Goal: Navigation & Orientation: Find specific page/section

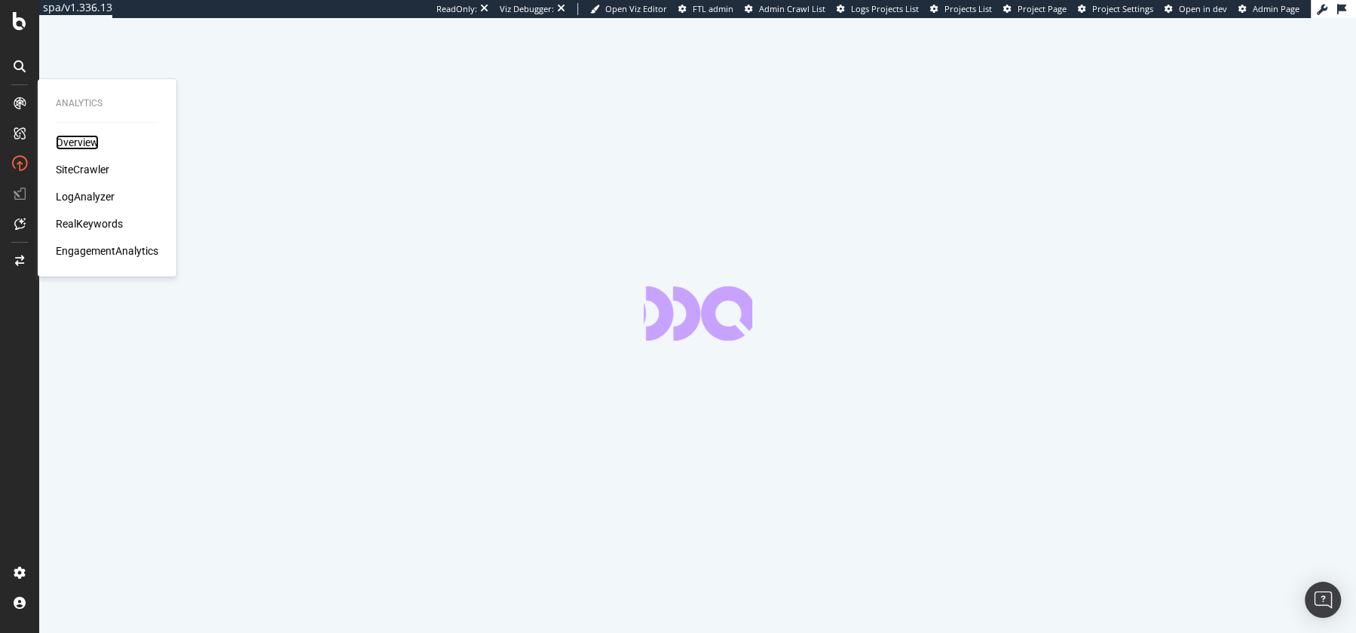
click at [84, 140] on div "Overview" at bounding box center [77, 142] width 43 height 15
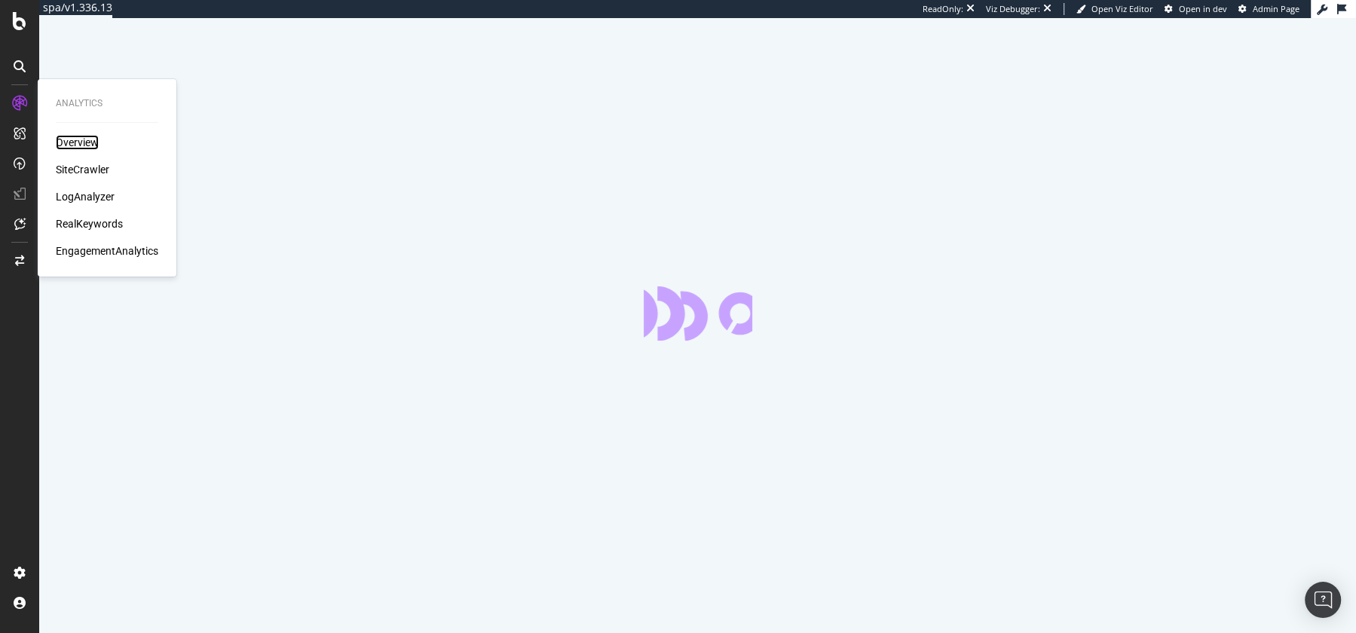
click at [84, 140] on div "Overview" at bounding box center [77, 142] width 43 height 15
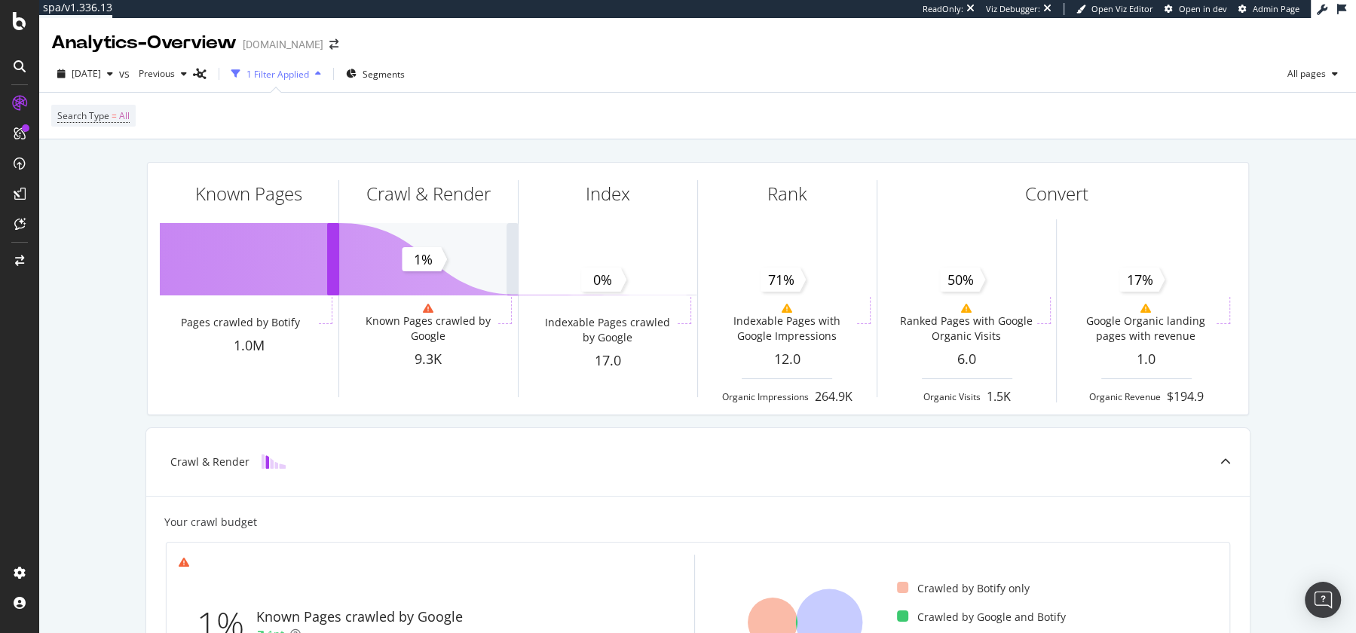
click at [299, 48] on div "[DOMAIN_NAME]" at bounding box center [283, 44] width 81 height 15
click at [330, 48] on icon "arrow-right-arrow-left" at bounding box center [334, 44] width 9 height 11
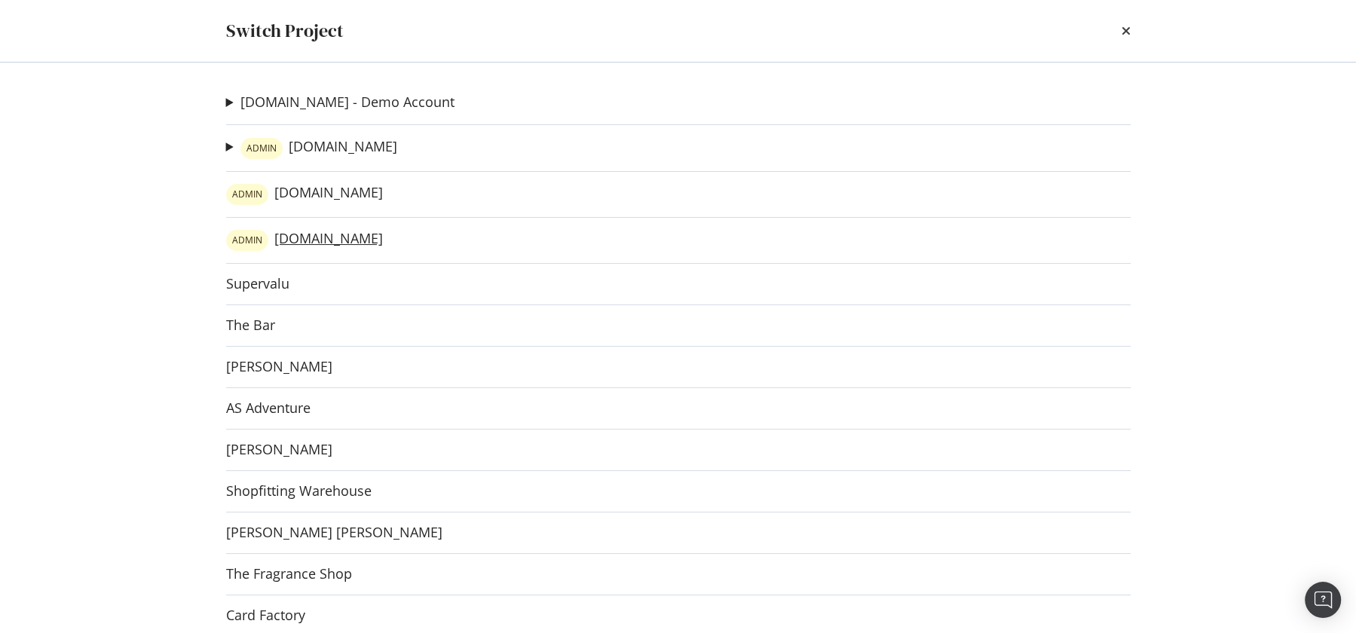
click at [311, 235] on link "ADMIN [DOMAIN_NAME]" at bounding box center [304, 240] width 157 height 21
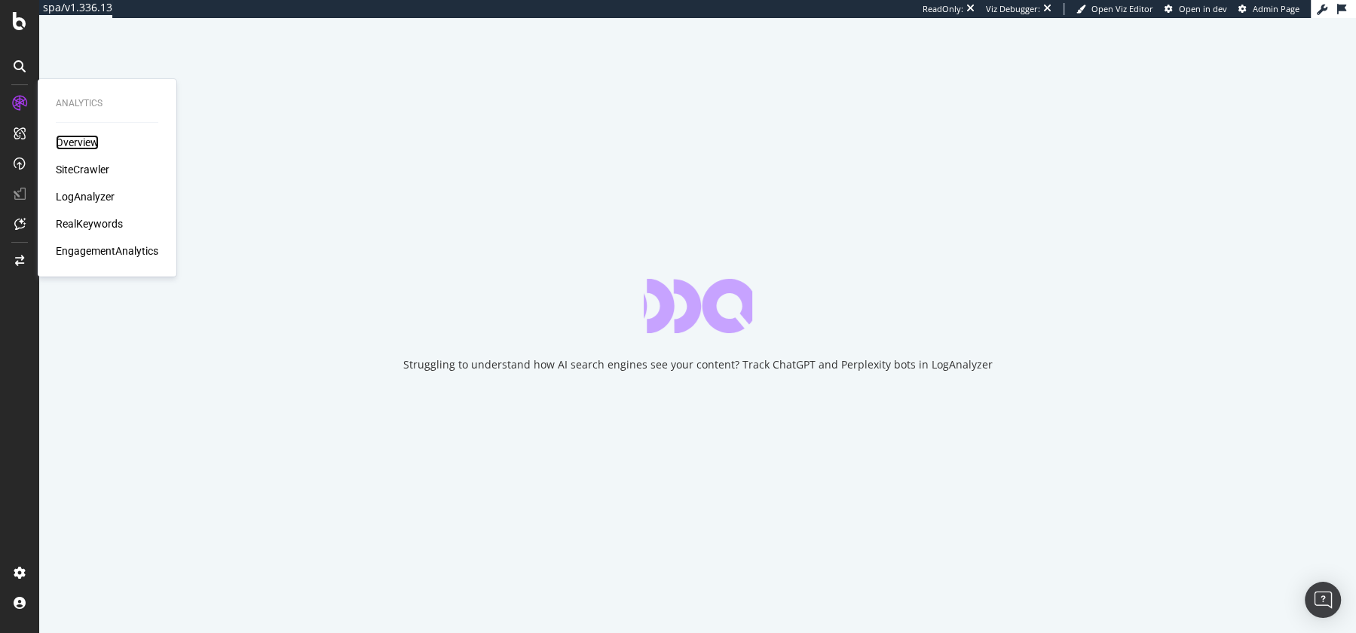
click at [75, 144] on div "Overview" at bounding box center [77, 142] width 43 height 15
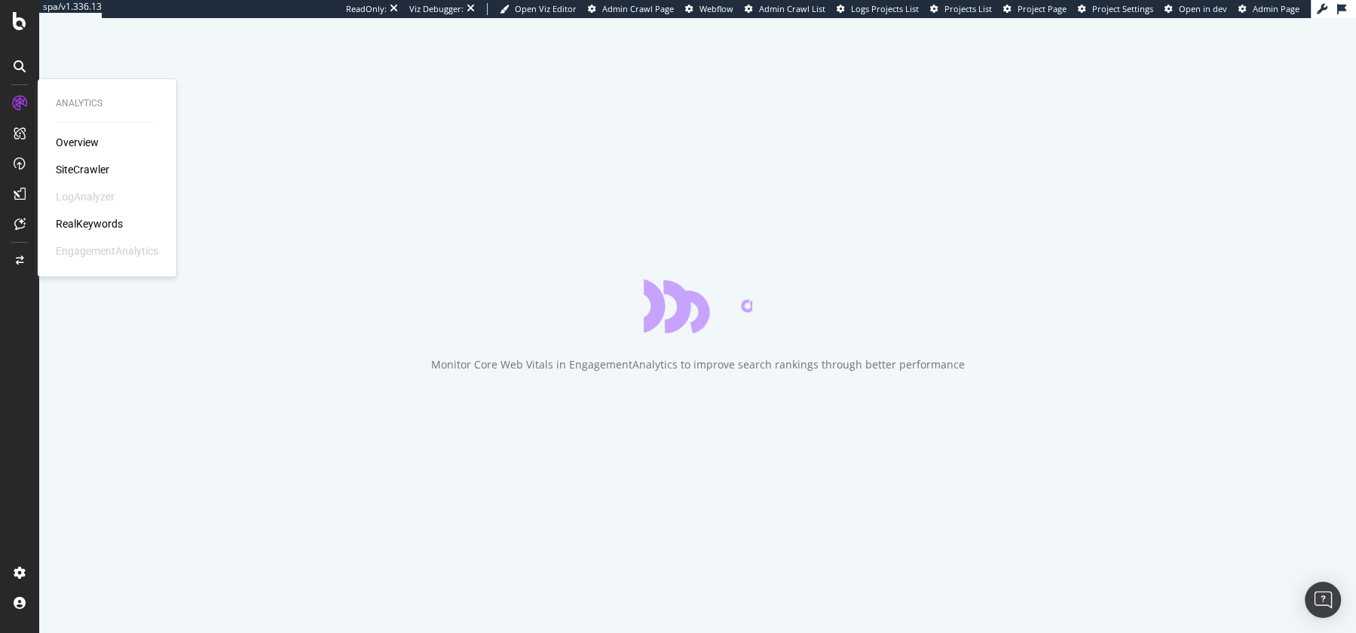
click at [87, 222] on div "RealKeywords" at bounding box center [89, 223] width 67 height 15
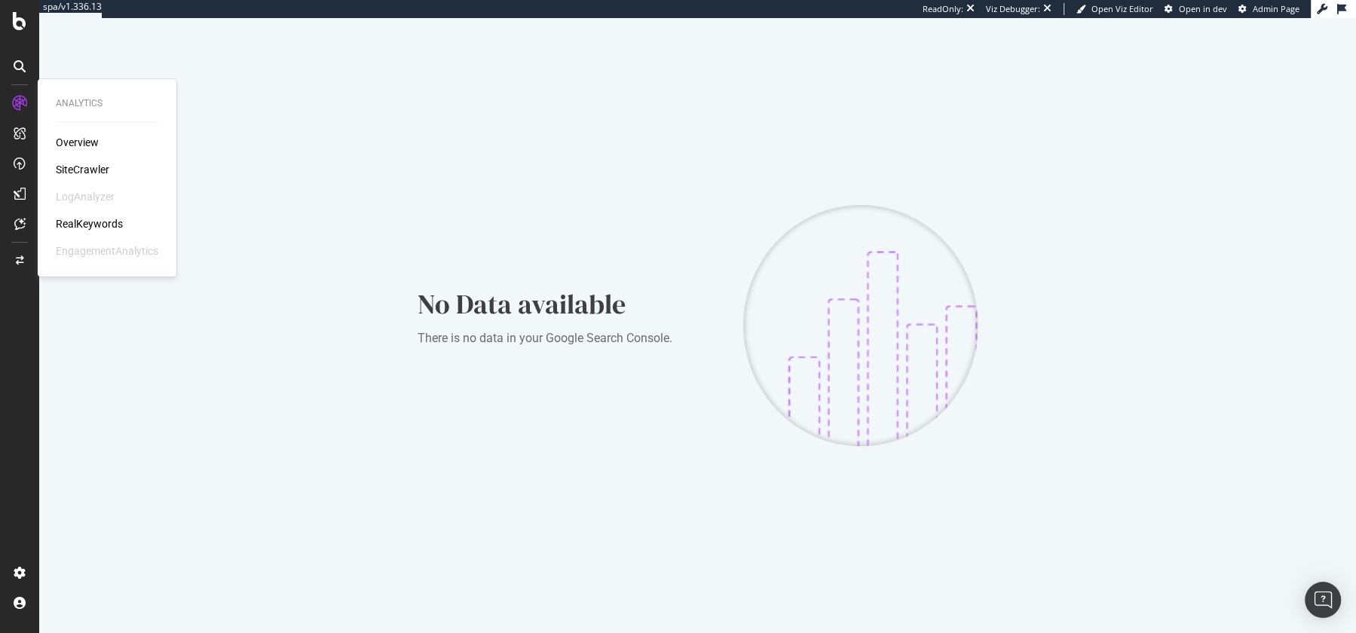
click at [91, 203] on div "LogAnalyzer" at bounding box center [85, 196] width 59 height 15
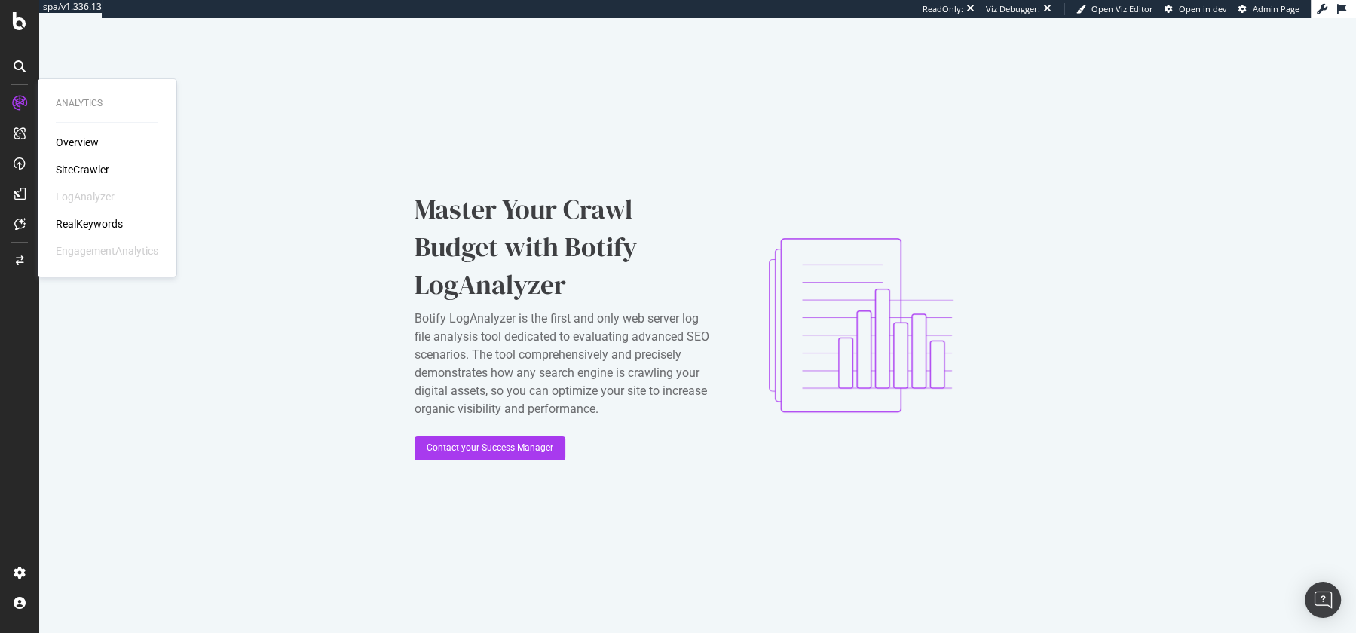
click at [85, 231] on div "Overview SiteCrawler LogAnalyzer RealKeywords EngagementAnalytics" at bounding box center [107, 197] width 103 height 124
click at [83, 222] on div "RealKeywords" at bounding box center [89, 223] width 67 height 15
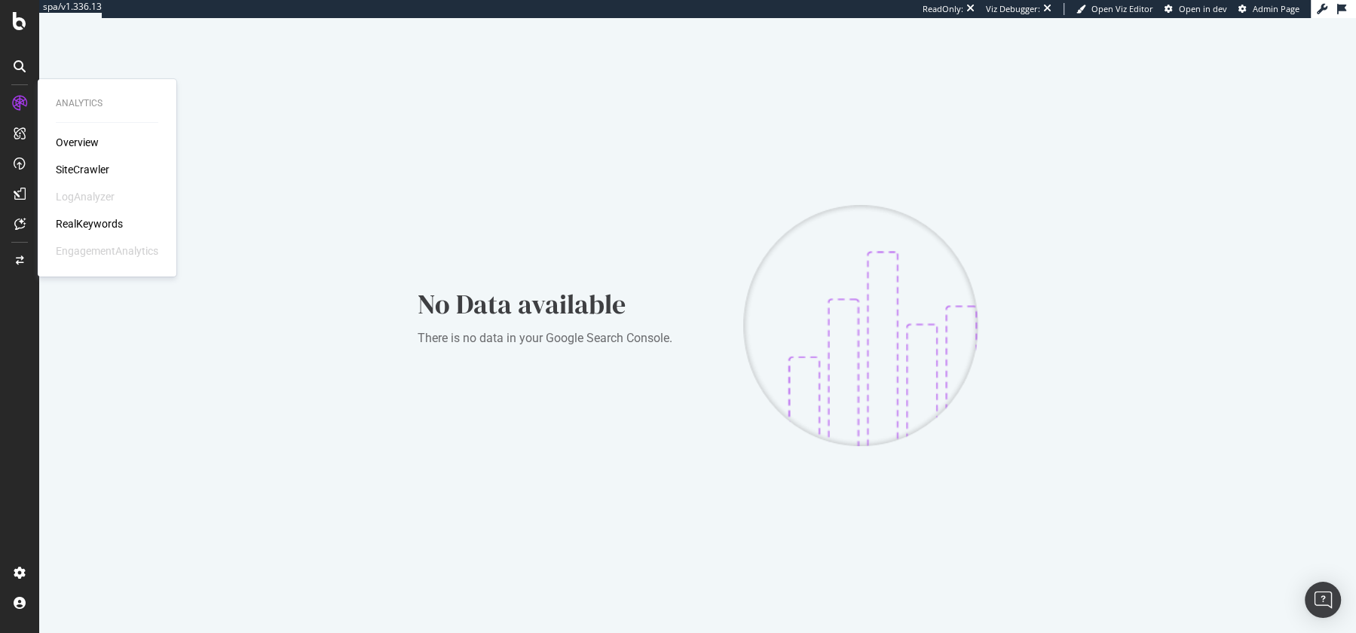
click at [77, 169] on div "SiteCrawler" at bounding box center [83, 169] width 54 height 15
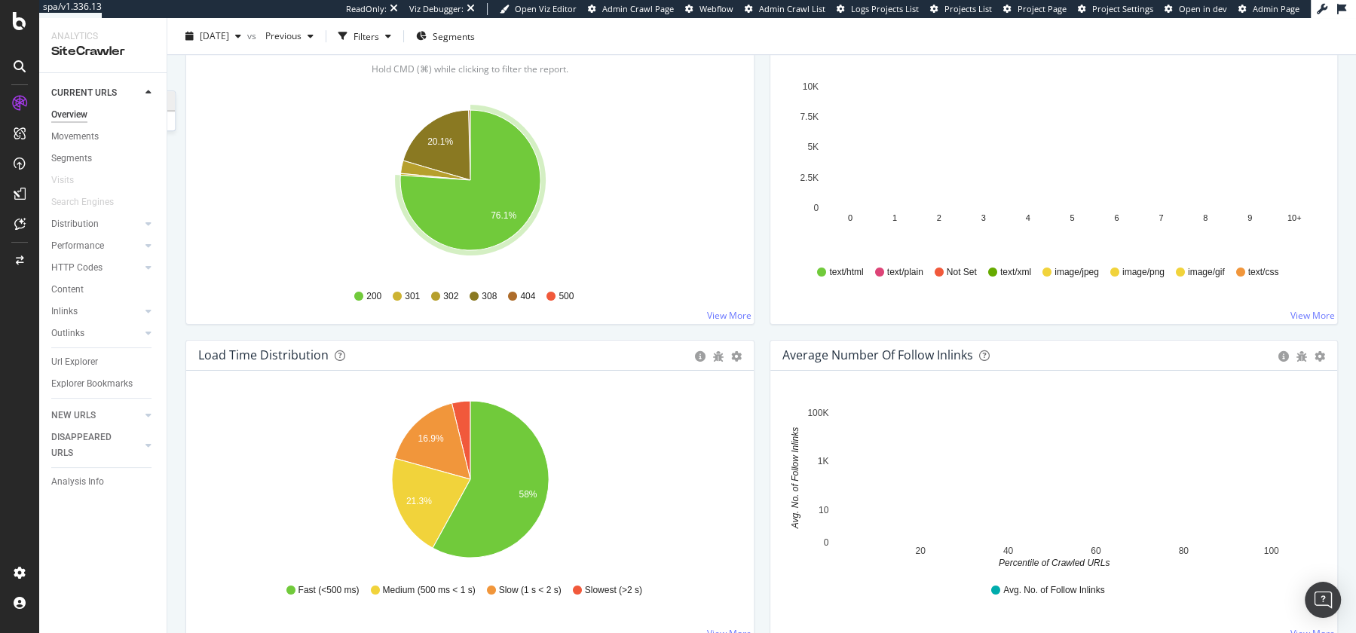
scroll to position [859, 0]
